Goal: Transaction & Acquisition: Subscribe to service/newsletter

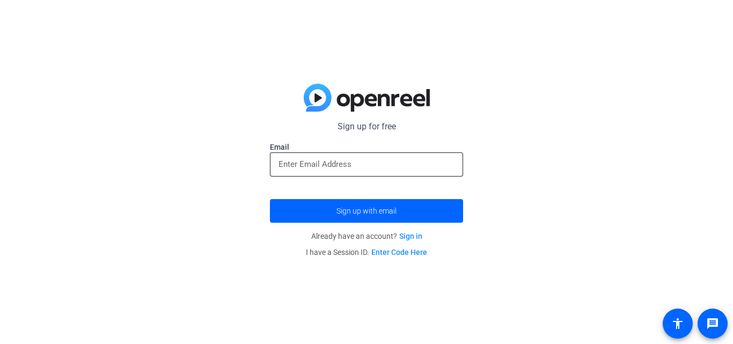
click at [360, 169] on input "email" at bounding box center [367, 164] width 176 height 13
click at [303, 169] on input "email" at bounding box center [367, 164] width 176 height 13
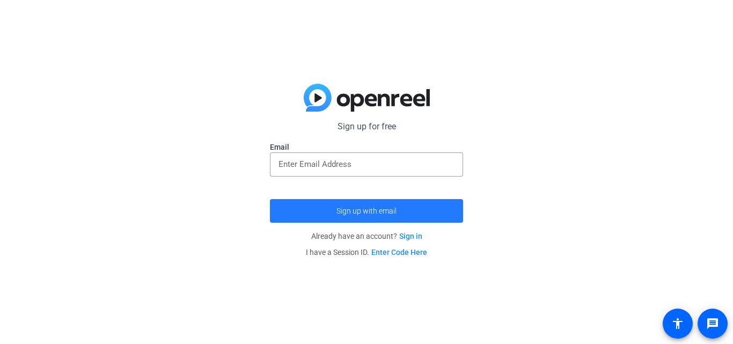
click at [370, 211] on span "Sign up with email" at bounding box center [367, 211] width 60 height 0
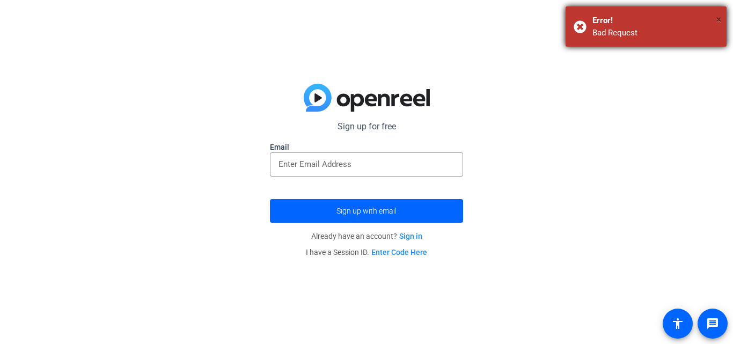
click at [717, 16] on span "×" at bounding box center [719, 19] width 6 height 13
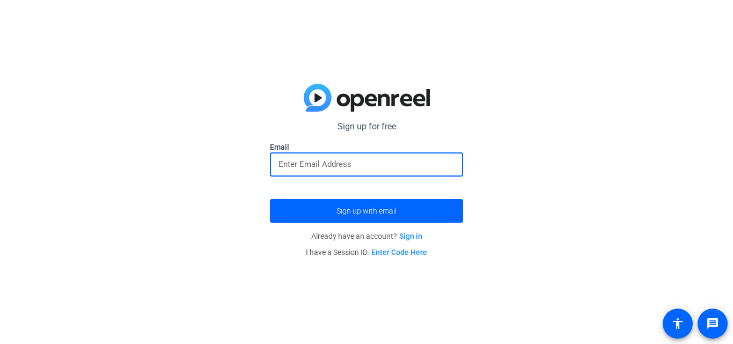
click at [351, 166] on input "email" at bounding box center [367, 164] width 176 height 13
